Goal: Check status

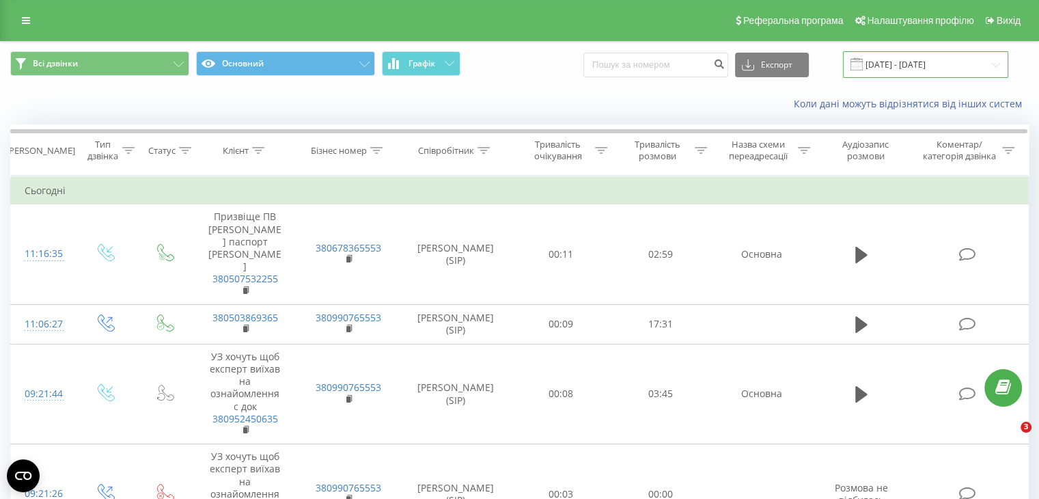
drag, startPoint x: 0, startPoint y: 0, endPoint x: 898, endPoint y: 58, distance: 899.8
click at [898, 58] on input "[DATE] - [DATE]" at bounding box center [925, 64] width 165 height 27
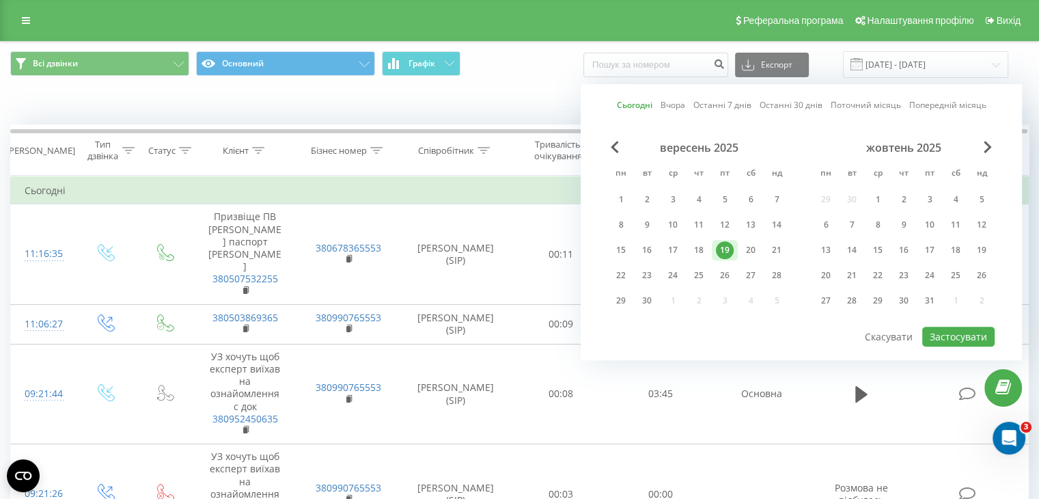
drag, startPoint x: 728, startPoint y: 247, endPoint x: 850, endPoint y: 320, distance: 141.9
click at [729, 247] on div "19" at bounding box center [725, 250] width 18 height 18
click at [957, 328] on button "Застосувати" at bounding box center [959, 337] width 72 height 20
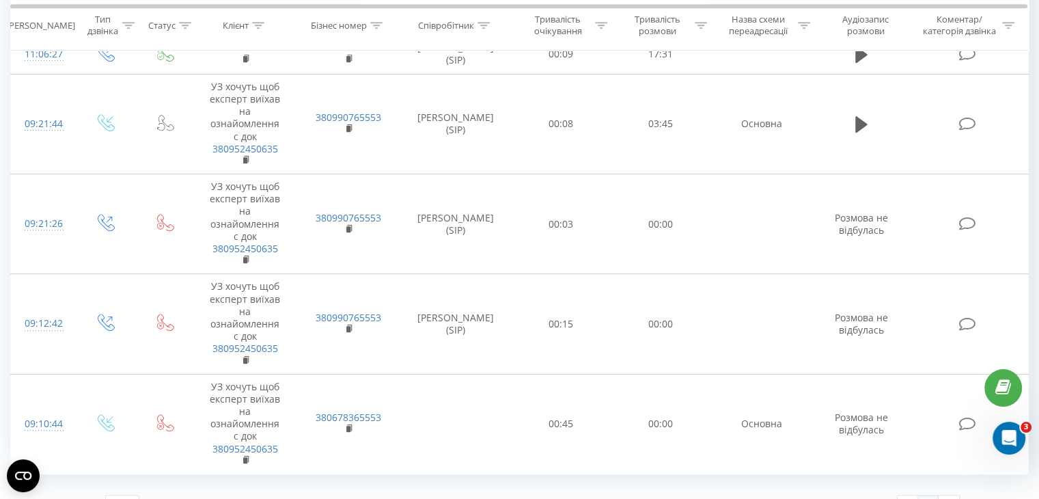
scroll to position [385, 0]
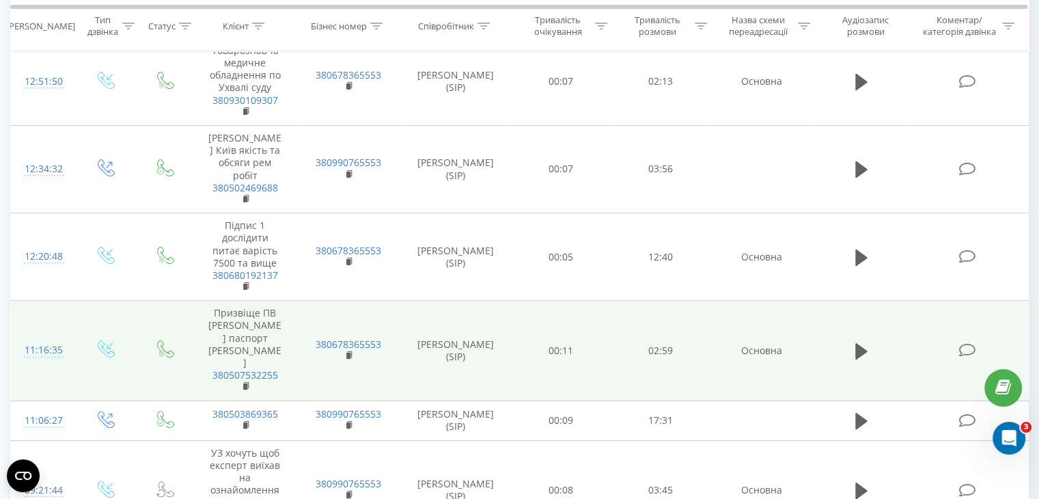
scroll to position [273, 0]
